Goal: Transaction & Acquisition: Book appointment/travel/reservation

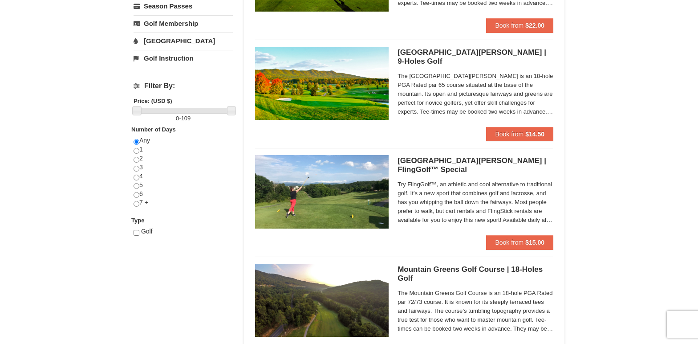
scroll to position [267, 0]
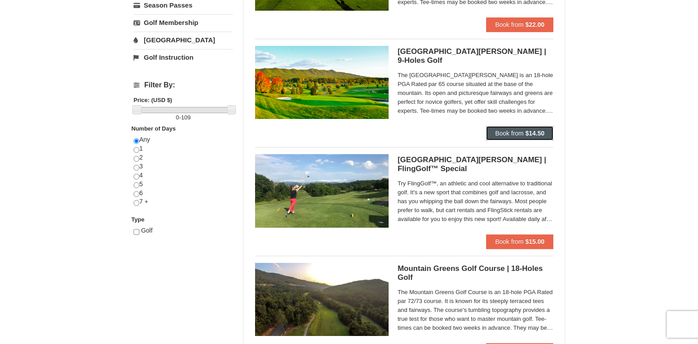
click at [509, 132] on span "Book from" at bounding box center [509, 133] width 29 height 7
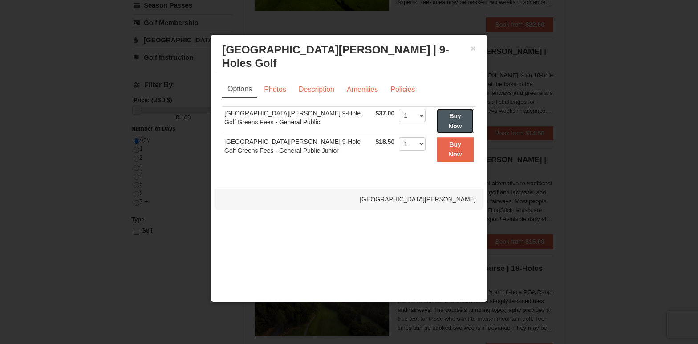
click at [444, 114] on button "Buy Now" at bounding box center [455, 121] width 37 height 25
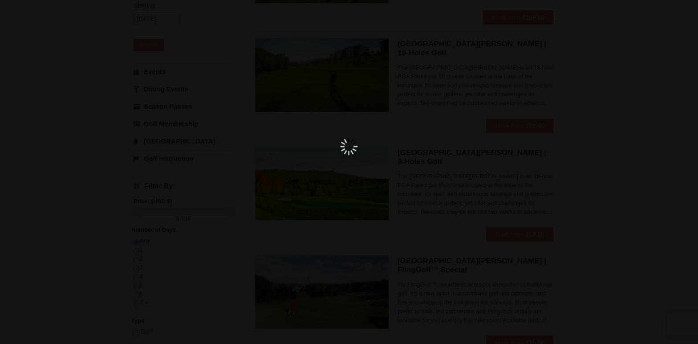
scroll to position [3, 0]
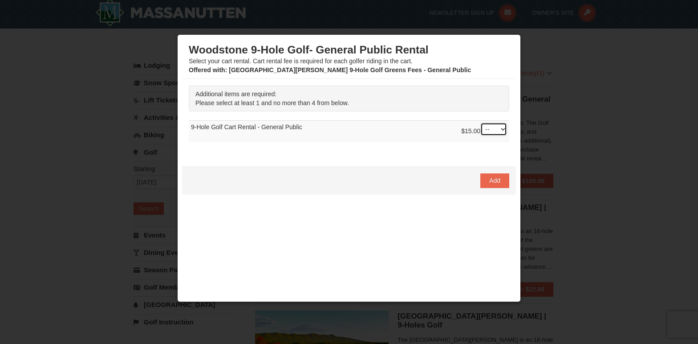
click at [495, 127] on select "-- 01 02 03 04" at bounding box center [494, 129] width 27 height 13
select select "1"
click at [481, 123] on select "-- 01 02 03 04" at bounding box center [494, 129] width 27 height 13
click at [486, 184] on button "Add" at bounding box center [495, 180] width 29 height 14
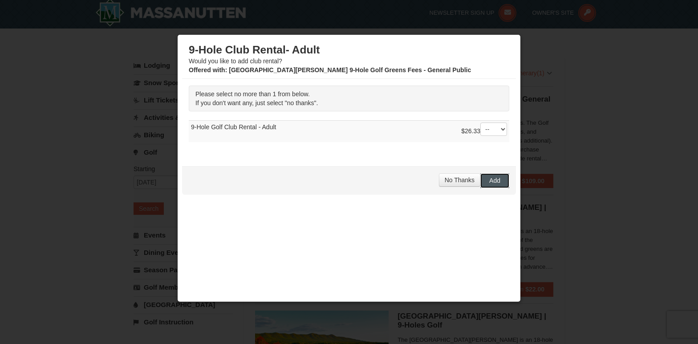
click at [490, 180] on span "Add" at bounding box center [495, 180] width 11 height 7
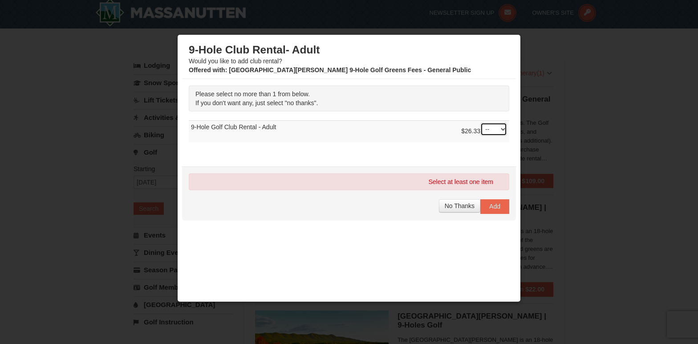
click at [493, 123] on select "-- 01" at bounding box center [494, 129] width 27 height 13
select select "1"
click at [481, 123] on select "-- 01" at bounding box center [494, 129] width 27 height 13
click at [490, 209] on span "Add" at bounding box center [495, 206] width 11 height 7
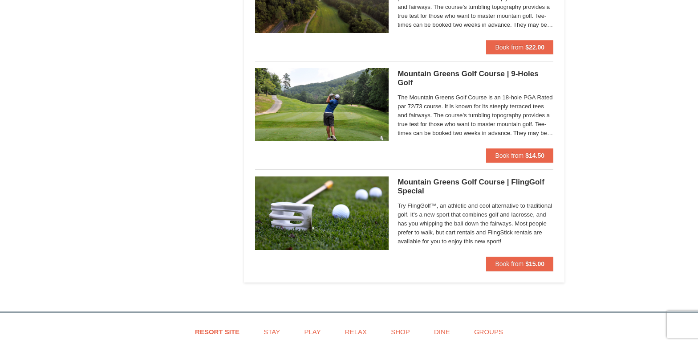
scroll to position [582, 0]
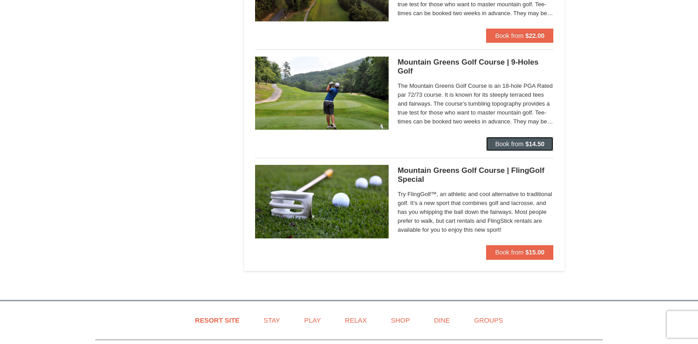
click at [513, 142] on span "Book from" at bounding box center [509, 143] width 29 height 7
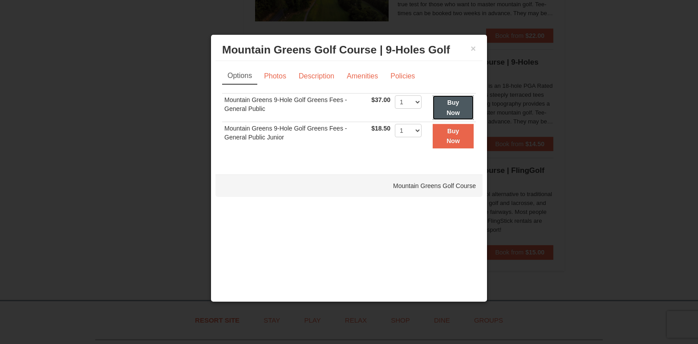
click at [445, 104] on button "Buy Now" at bounding box center [453, 107] width 41 height 25
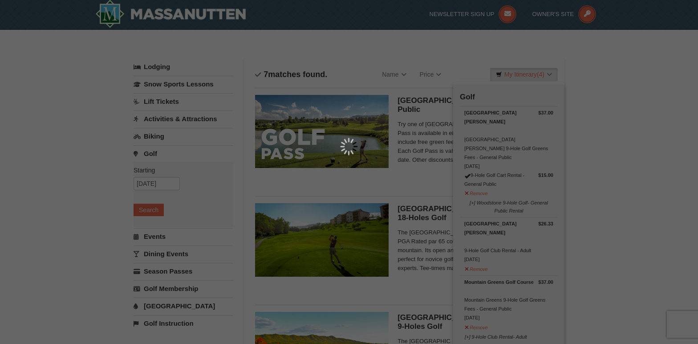
scroll to position [3, 0]
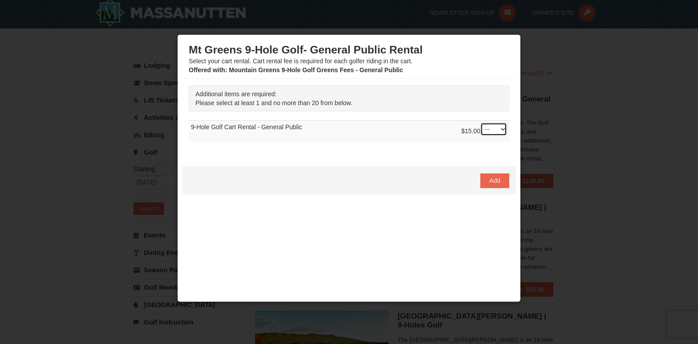
click at [491, 132] on select "-- 01 02 03 04 05 06 07 08" at bounding box center [494, 129] width 27 height 13
select select "1"
click at [481, 123] on select "-- 01 02 03 04 05 06 07 08" at bounding box center [494, 129] width 27 height 13
click at [490, 180] on span "Add" at bounding box center [495, 180] width 11 height 7
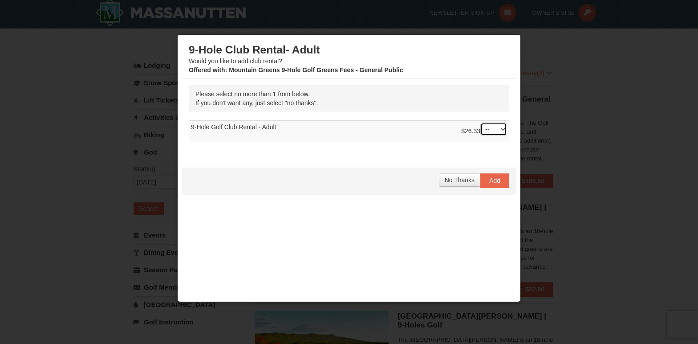
click at [494, 130] on select "-- 01" at bounding box center [494, 129] width 27 height 13
select select "1"
click at [481, 123] on select "-- 01" at bounding box center [494, 129] width 27 height 13
click at [490, 181] on span "Add" at bounding box center [495, 180] width 11 height 7
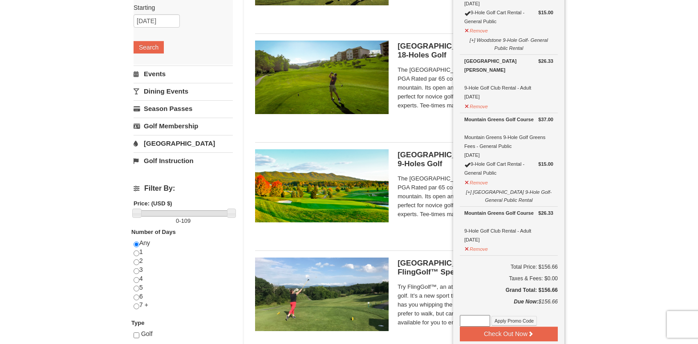
scroll to position [0, 0]
